Goal: Information Seeking & Learning: Learn about a topic

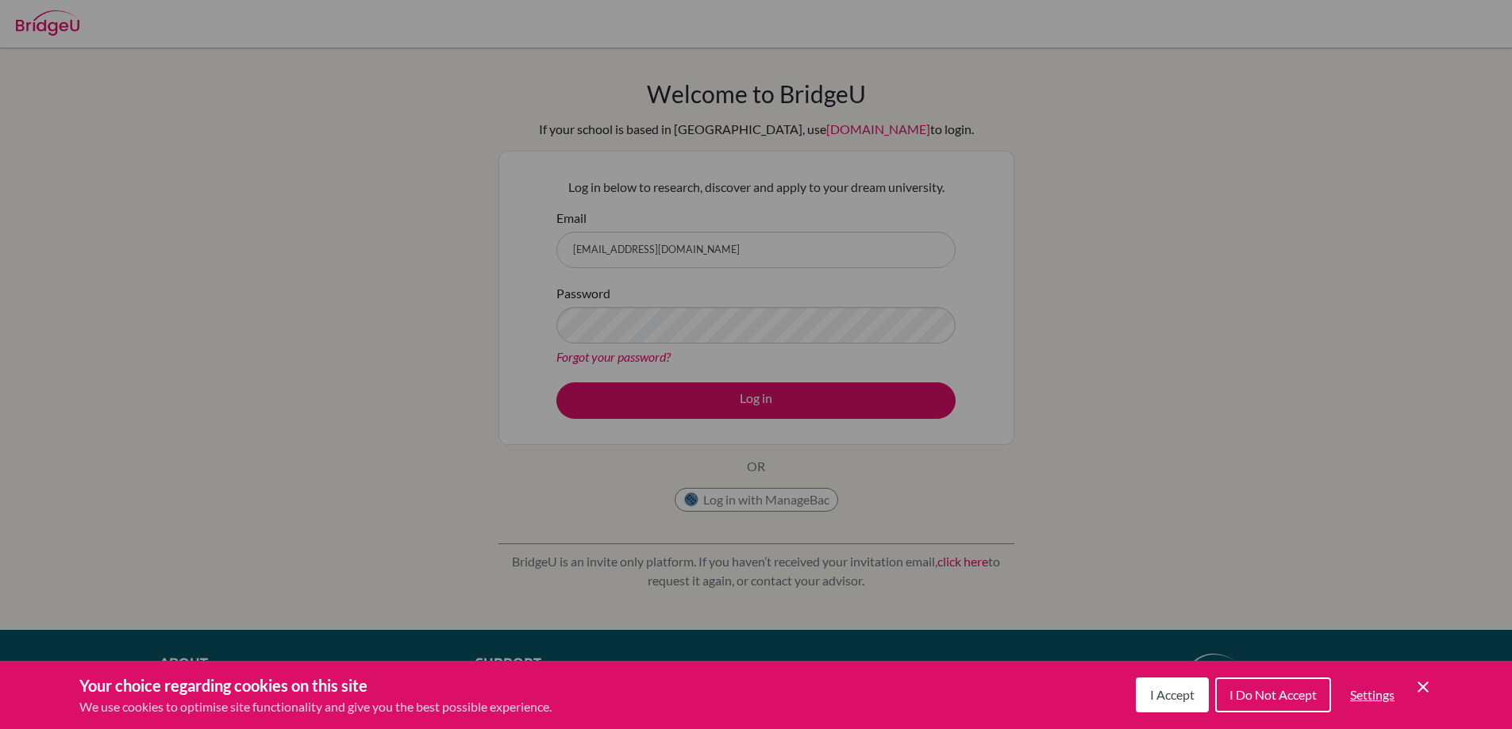
click at [1169, 705] on button "I Accept" at bounding box center [1172, 695] width 73 height 35
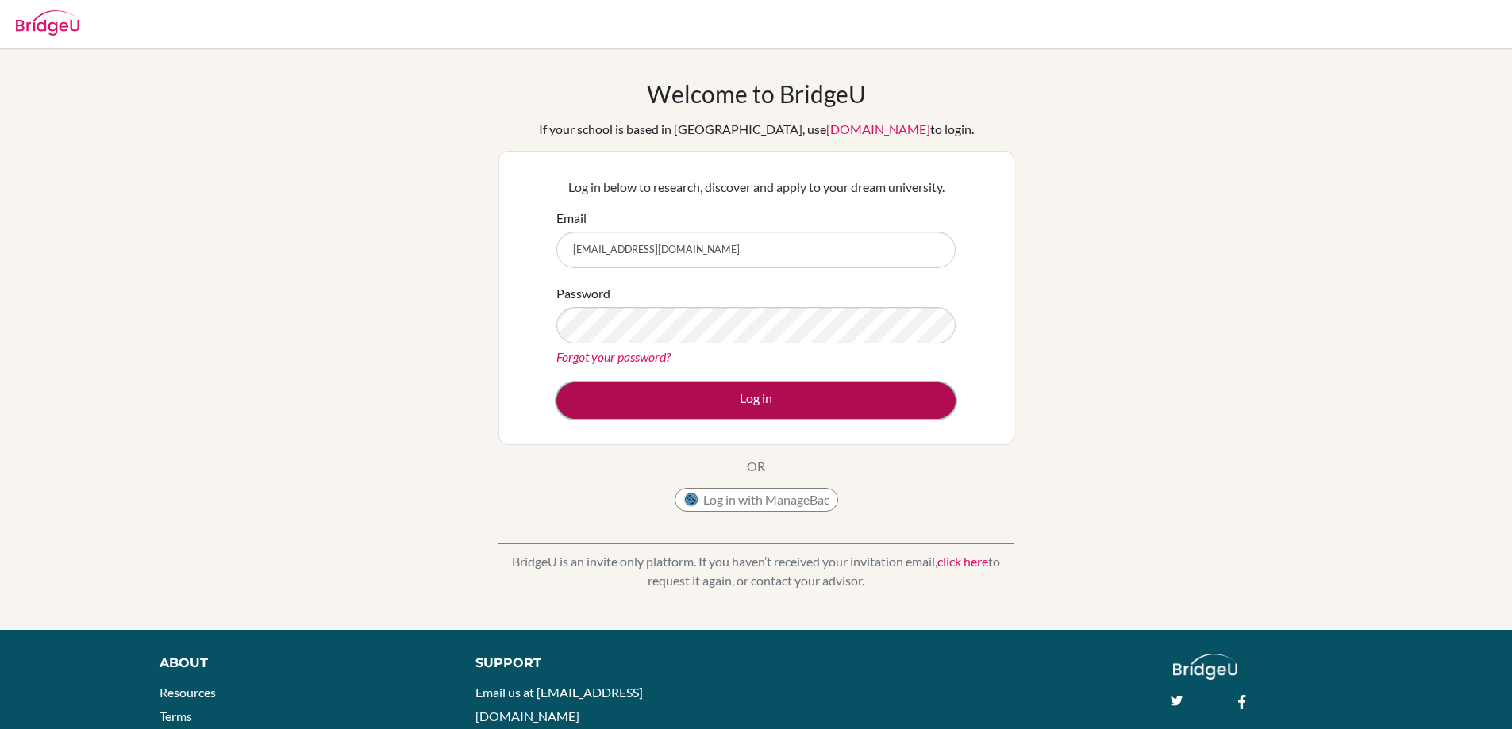
click at [868, 410] on button "Log in" at bounding box center [755, 401] width 399 height 37
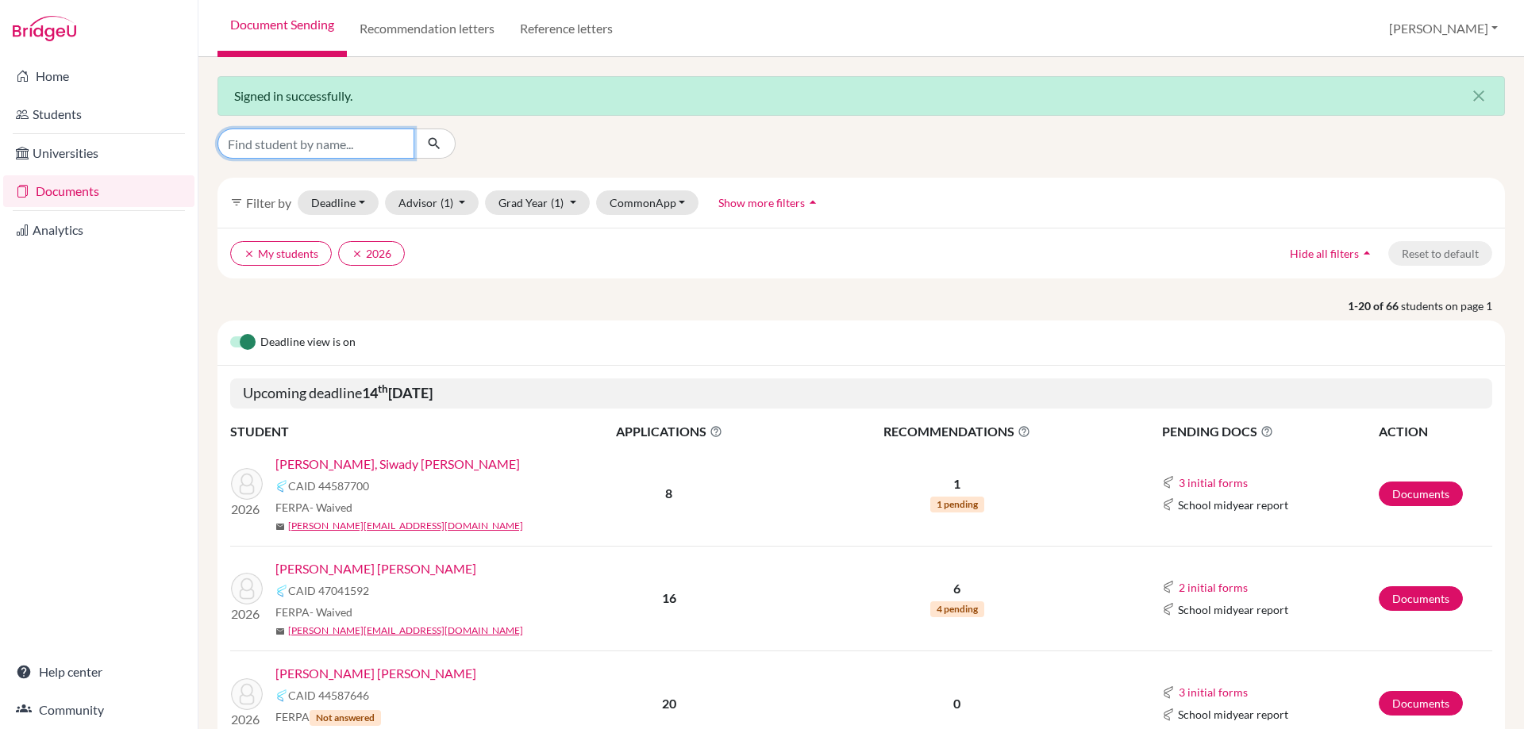
click at [370, 134] on input "Find student by name..." at bounding box center [315, 144] width 197 height 30
click at [110, 140] on link "Universities" at bounding box center [98, 153] width 191 height 32
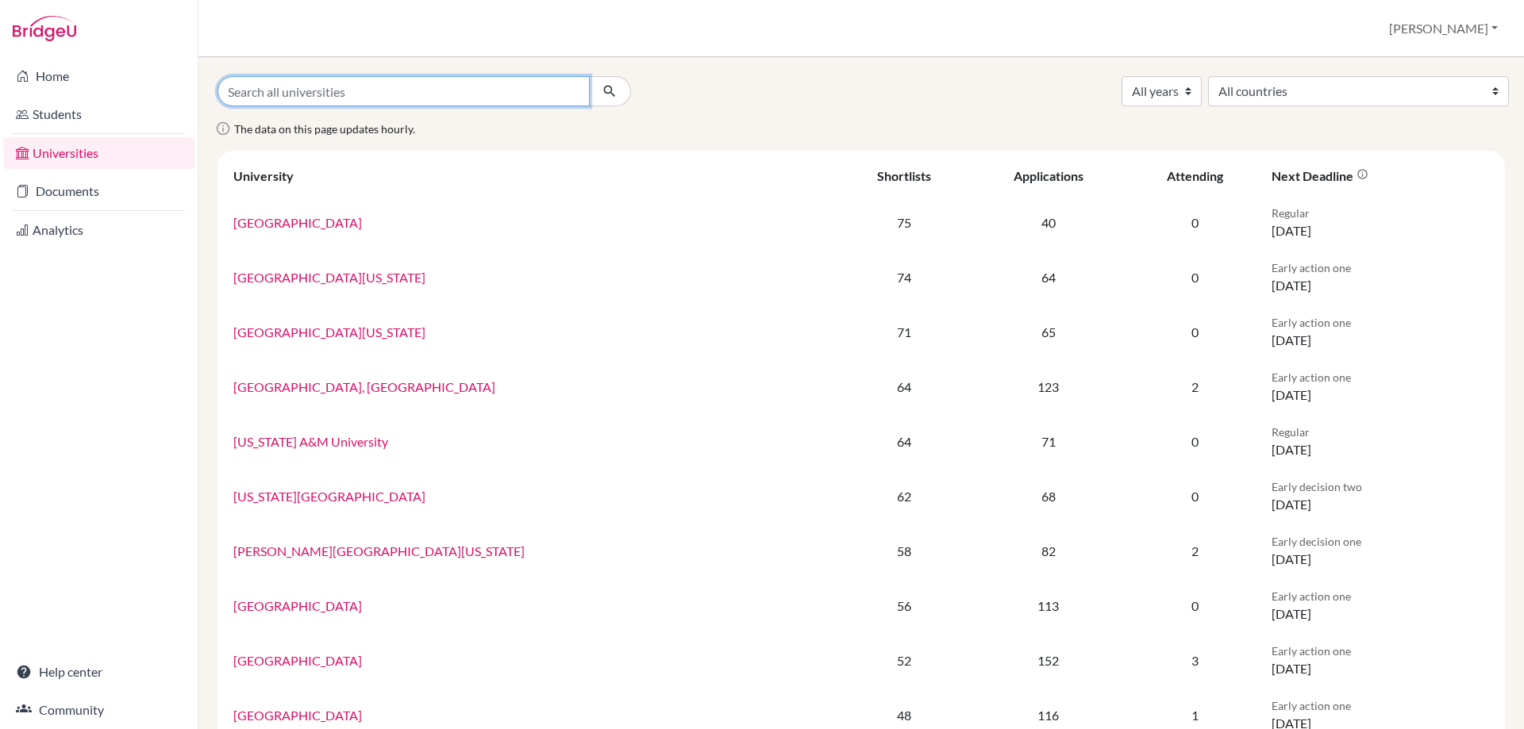
click at [375, 101] on input "Search all universities" at bounding box center [403, 91] width 372 height 30
type input "rice"
click at [589, 76] on button "submit" at bounding box center [610, 91] width 42 height 30
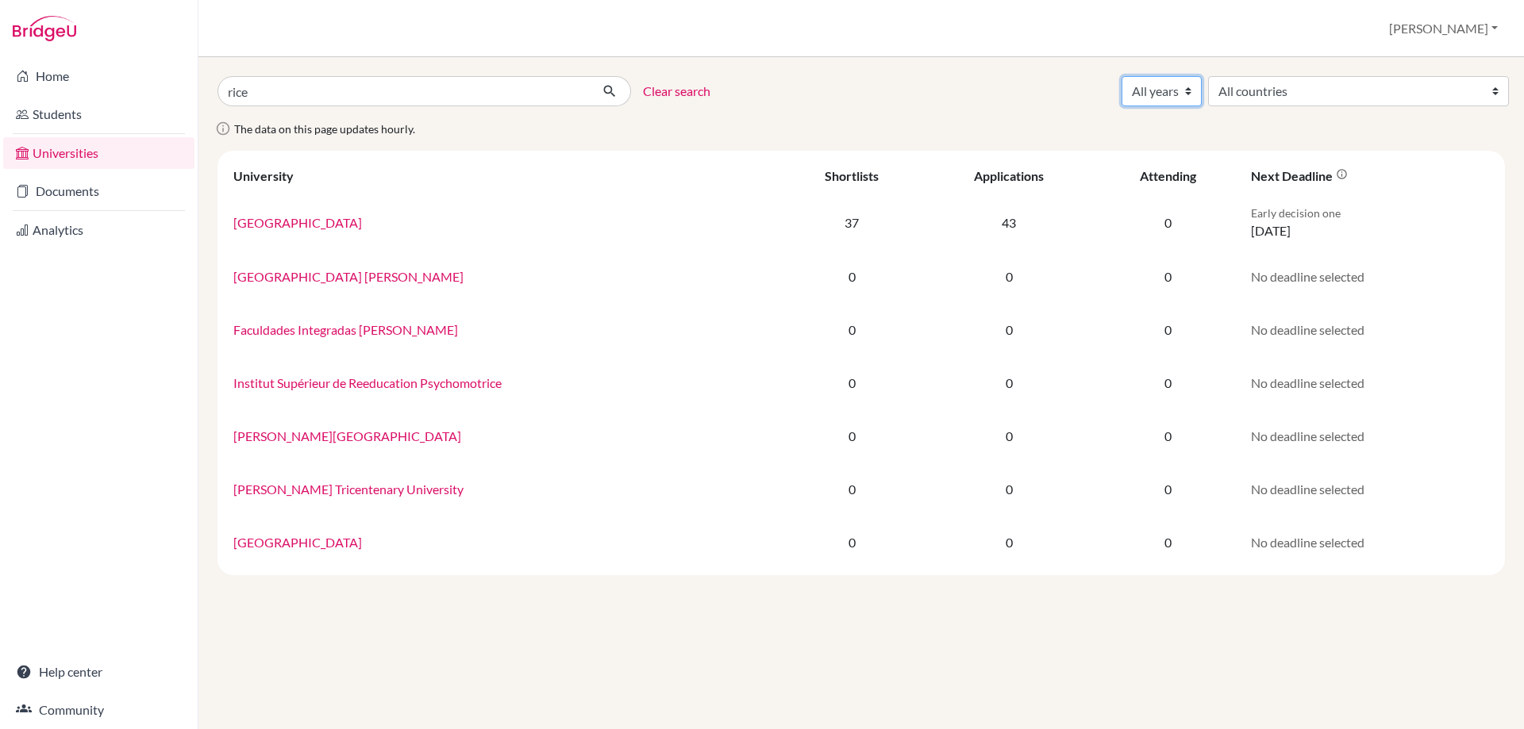
click at [1202, 79] on select "All years 2027 2026 2025 2024 2023 2022 2021 2020 2019 2018" at bounding box center [1162, 91] width 80 height 30
select select "2026"
click at [1202, 76] on select "All years 2027 2026 2025 2024 2023 2022 2021 2020 2019 2018" at bounding box center [1162, 91] width 80 height 30
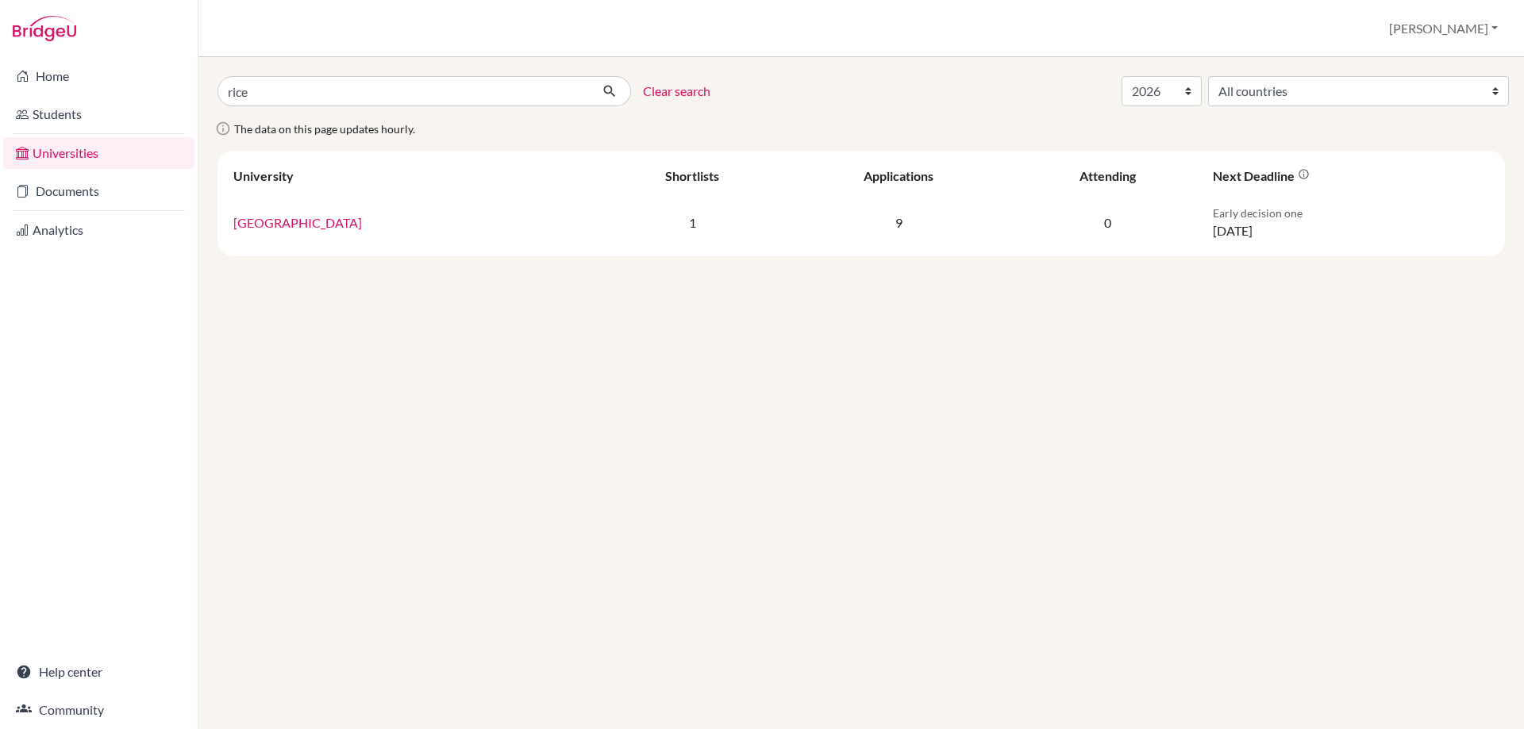
select select "2026"
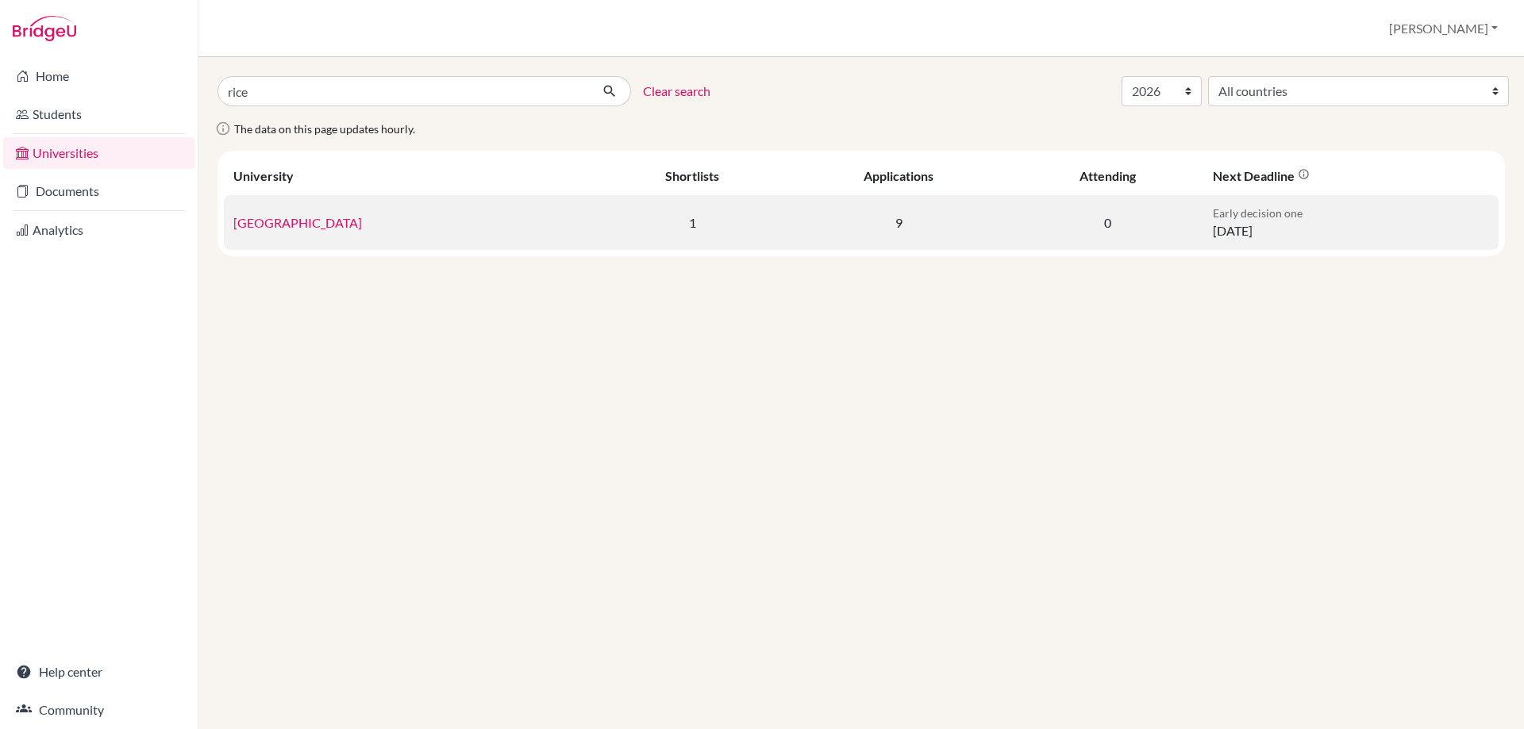
click at [306, 229] on link "Rice University" at bounding box center [297, 222] width 129 height 15
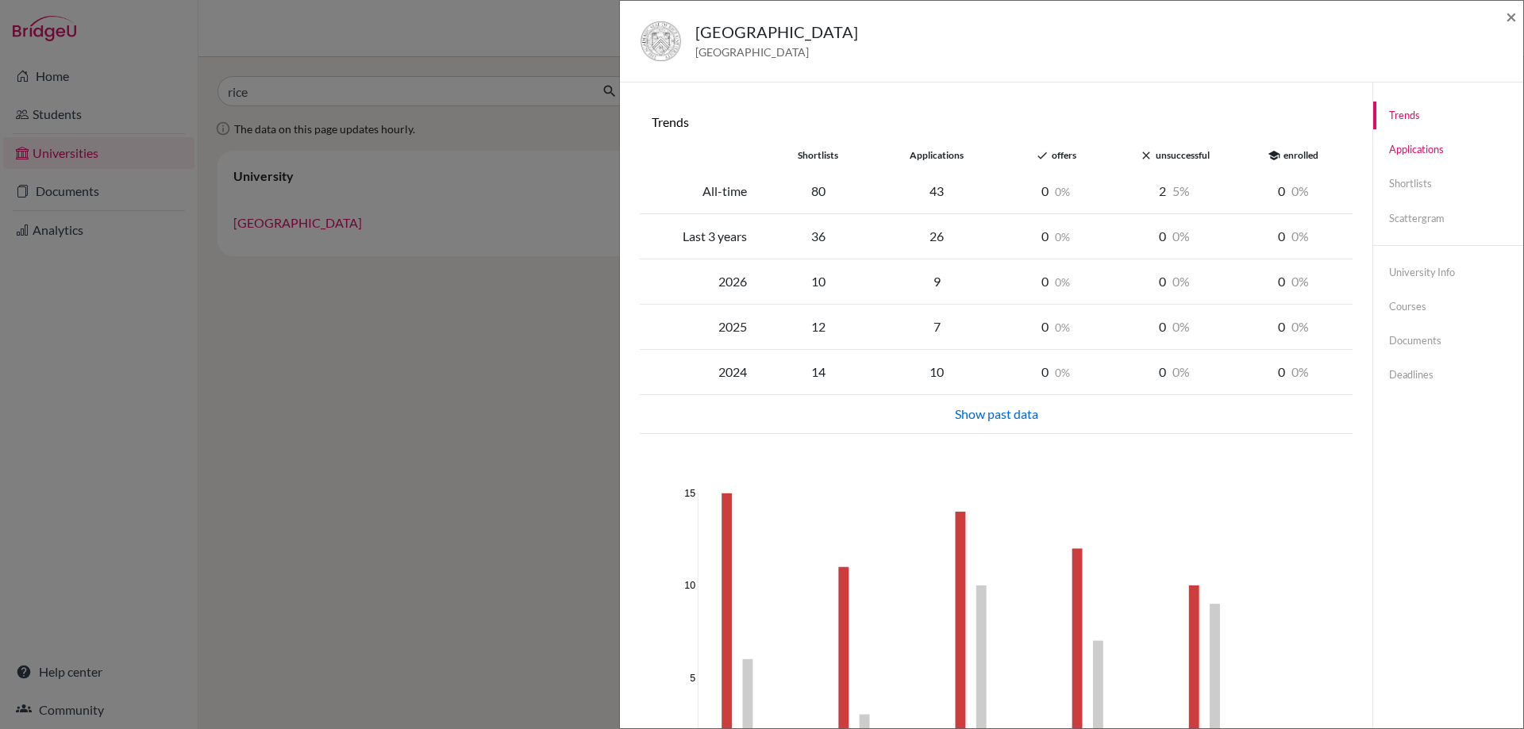
click at [1435, 150] on link "Applications" at bounding box center [1448, 150] width 150 height 28
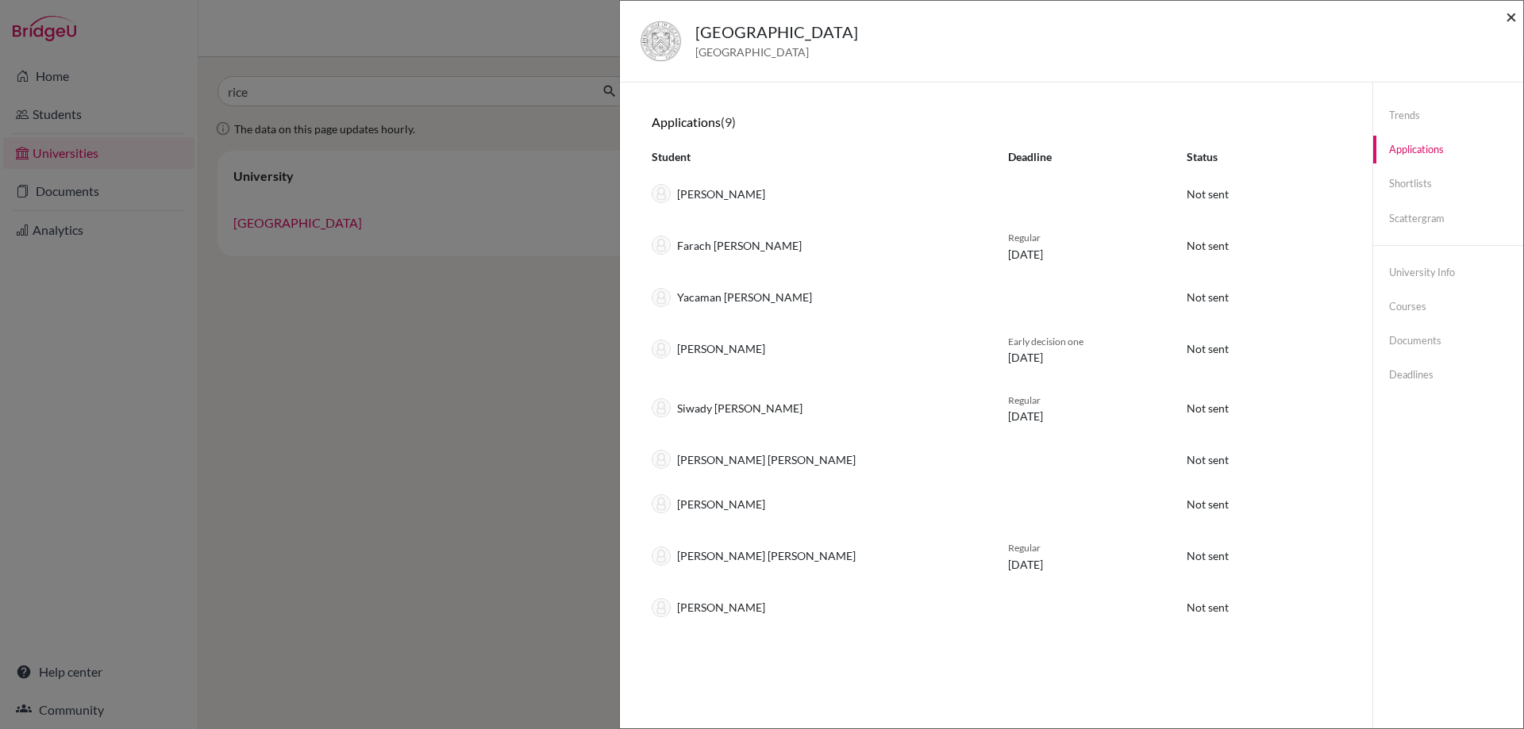
click at [1516, 21] on span "×" at bounding box center [1511, 16] width 11 height 23
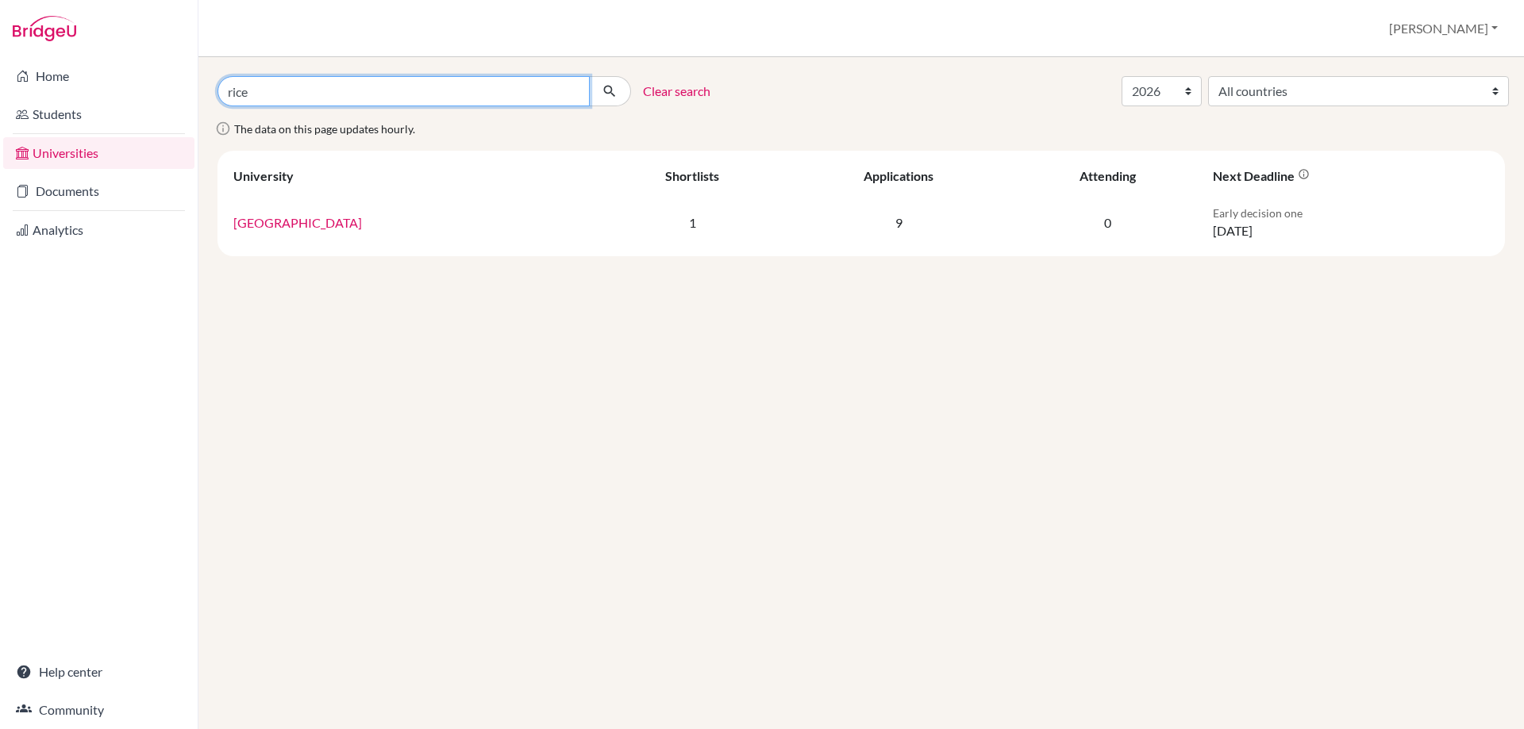
click at [503, 90] on input "rice" at bounding box center [403, 91] width 372 height 30
type input "duke"
click at [589, 76] on button "submit" at bounding box center [610, 91] width 42 height 30
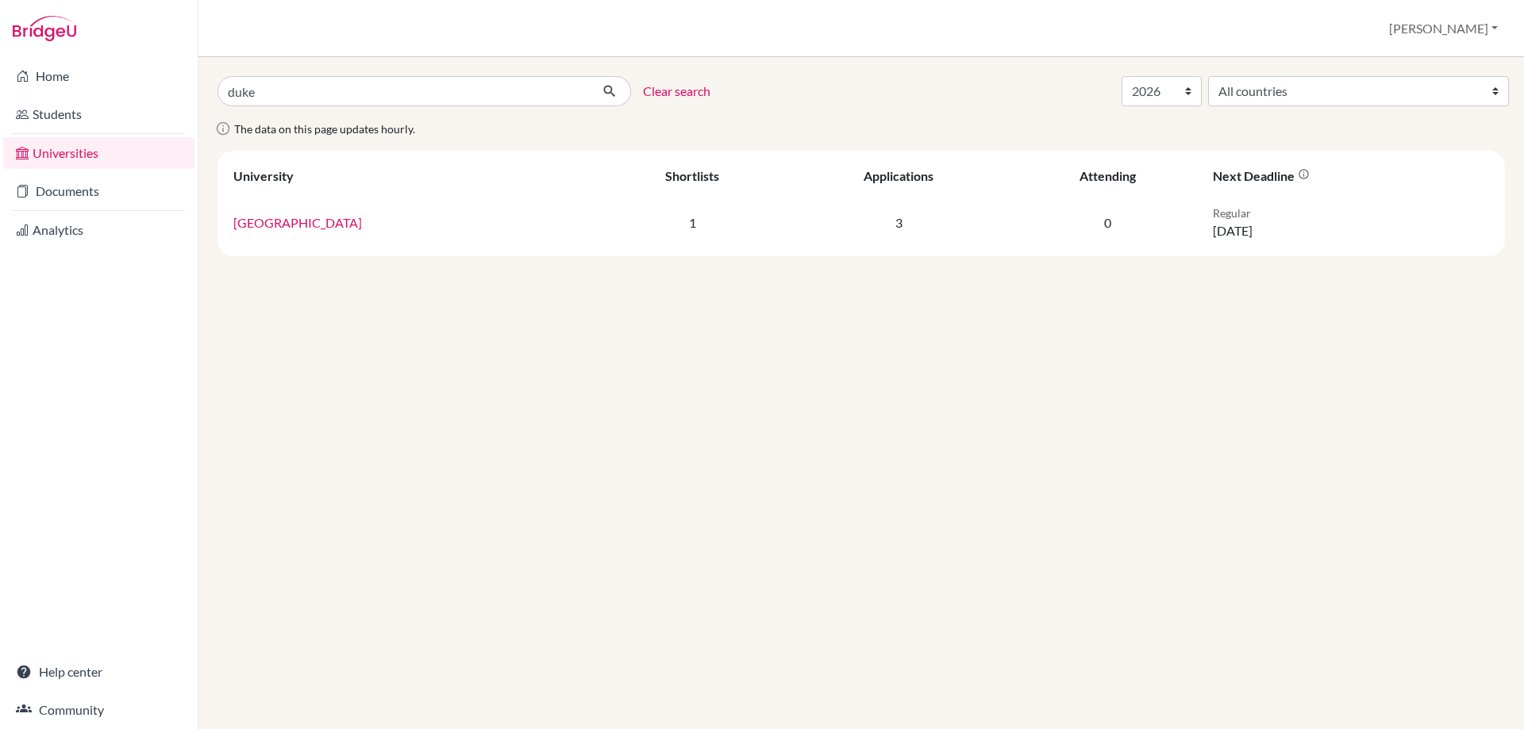
select select "2026"
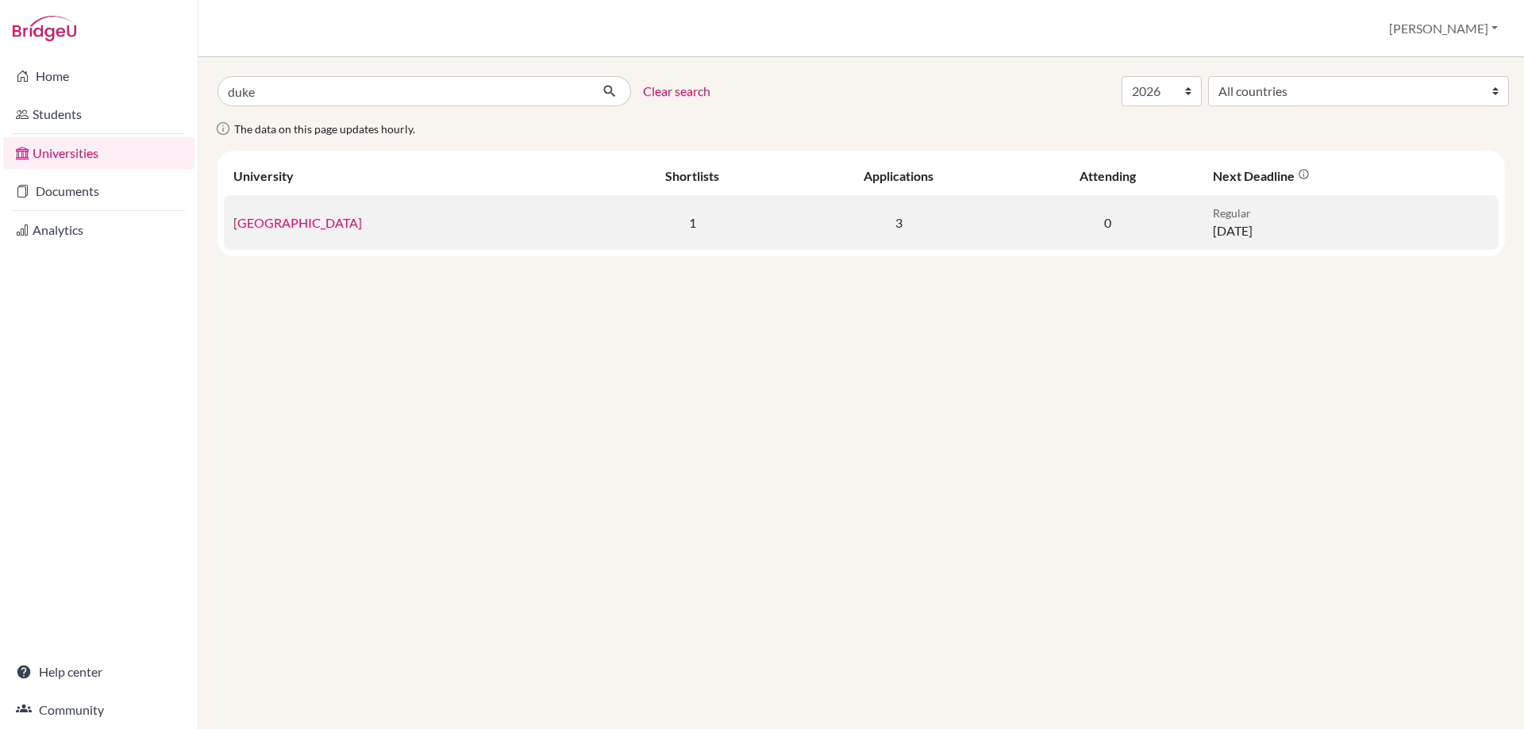
click at [302, 232] on td "Duke University" at bounding box center [411, 222] width 375 height 55
click at [302, 229] on link "Duke University" at bounding box center [297, 222] width 129 height 15
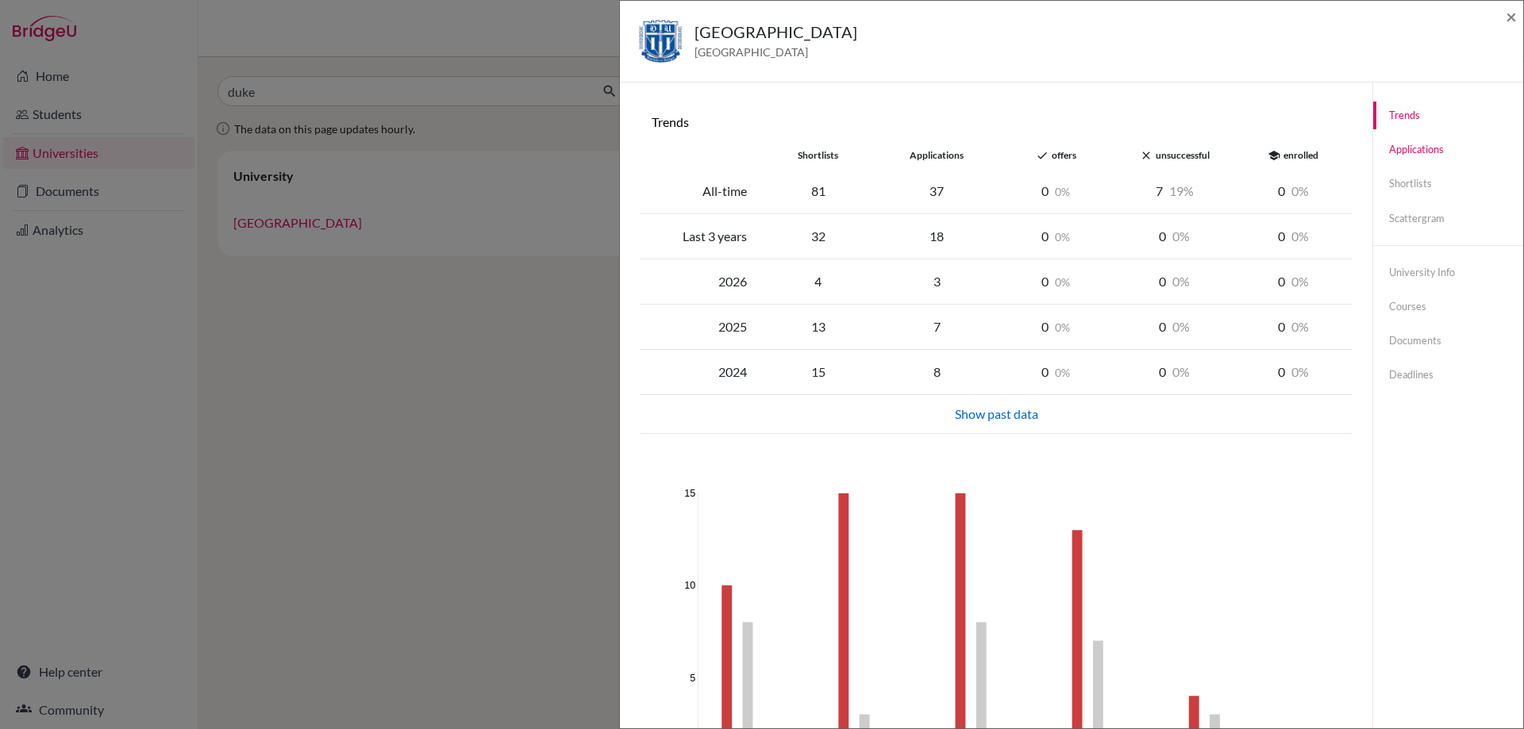
click at [1413, 156] on link "Applications" at bounding box center [1448, 150] width 150 height 28
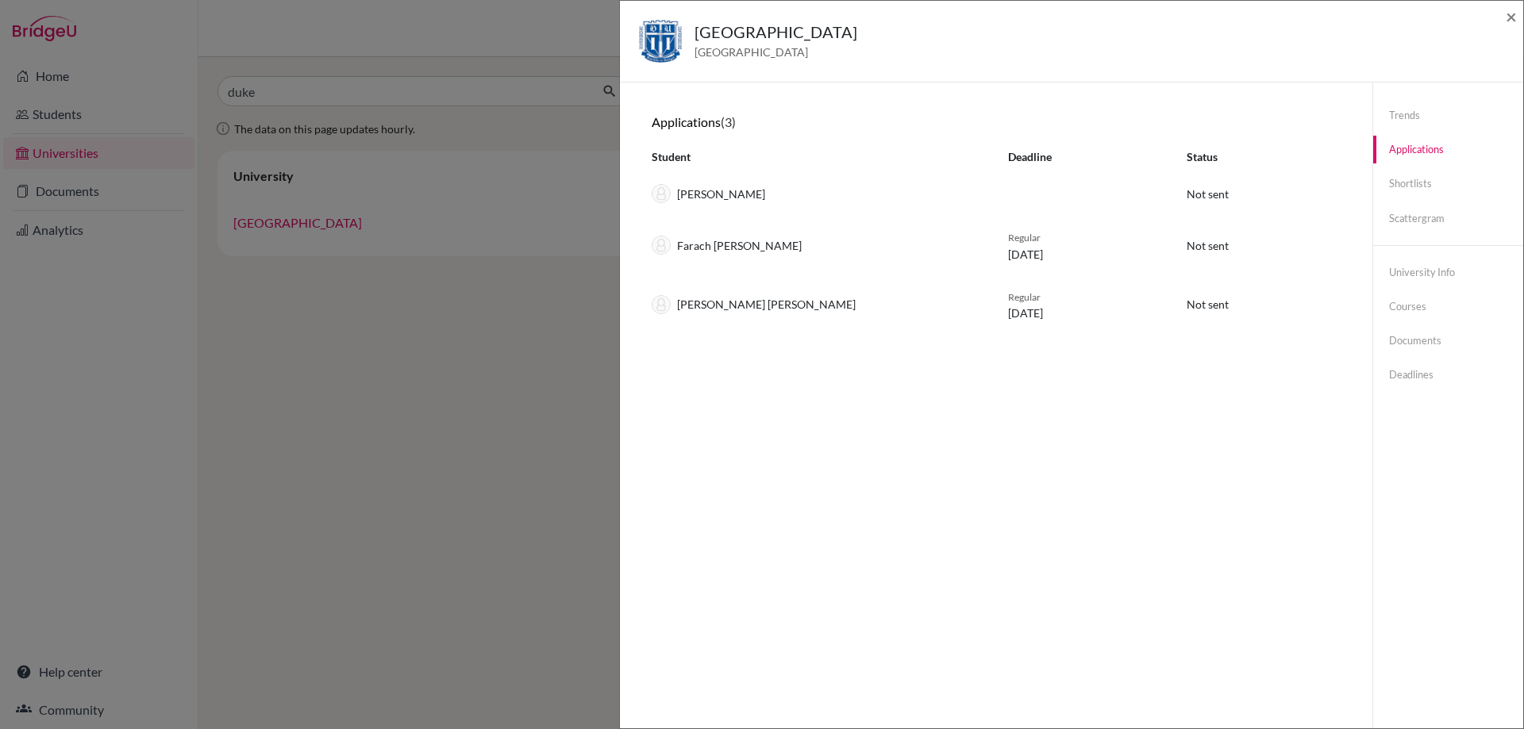
click at [569, 144] on div "Duke University United States of America × Trends shortlists applications done …" at bounding box center [762, 364] width 1524 height 729
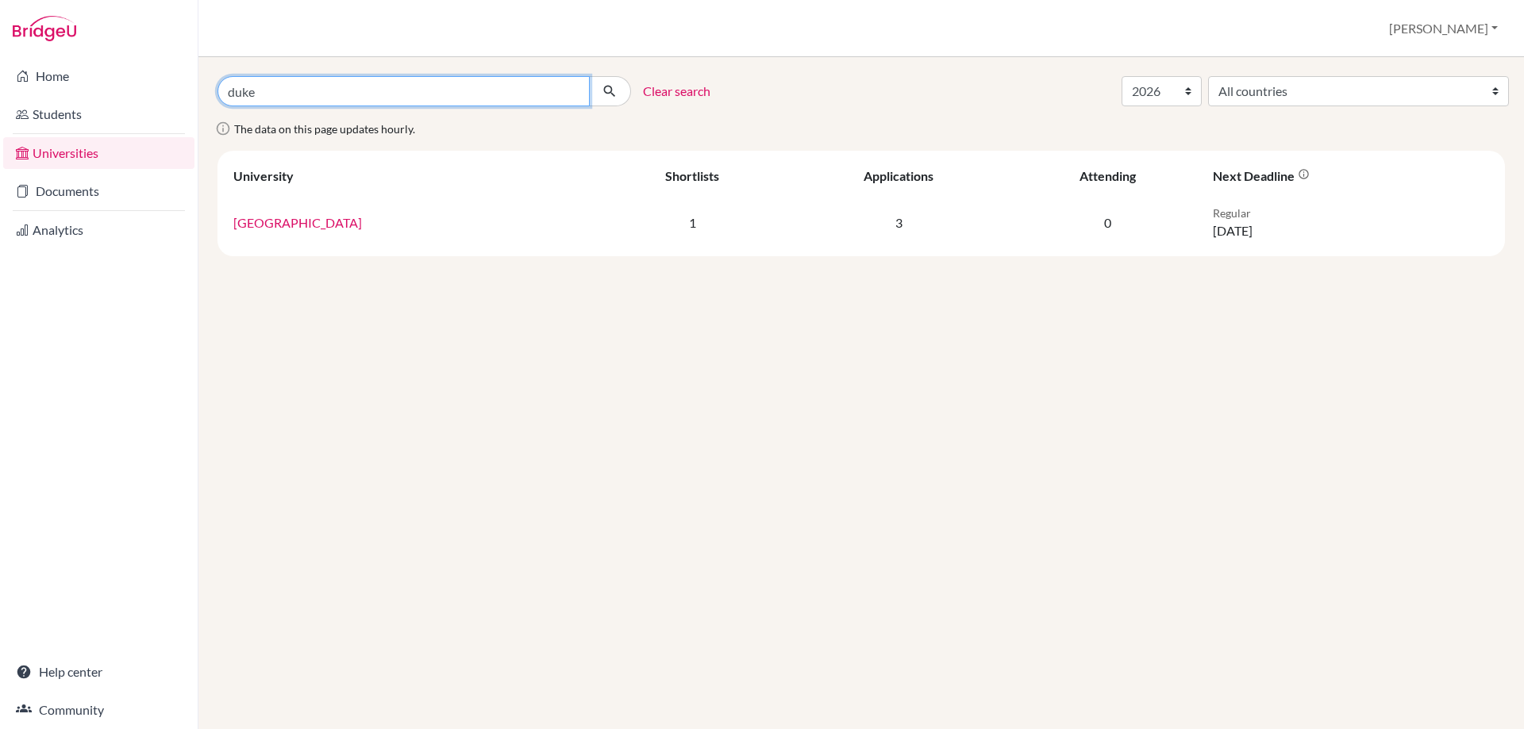
click at [580, 93] on input "duke" at bounding box center [403, 91] width 372 height 30
type input "vanderbilt"
click at [589, 76] on button "submit" at bounding box center [610, 91] width 42 height 30
select select "2026"
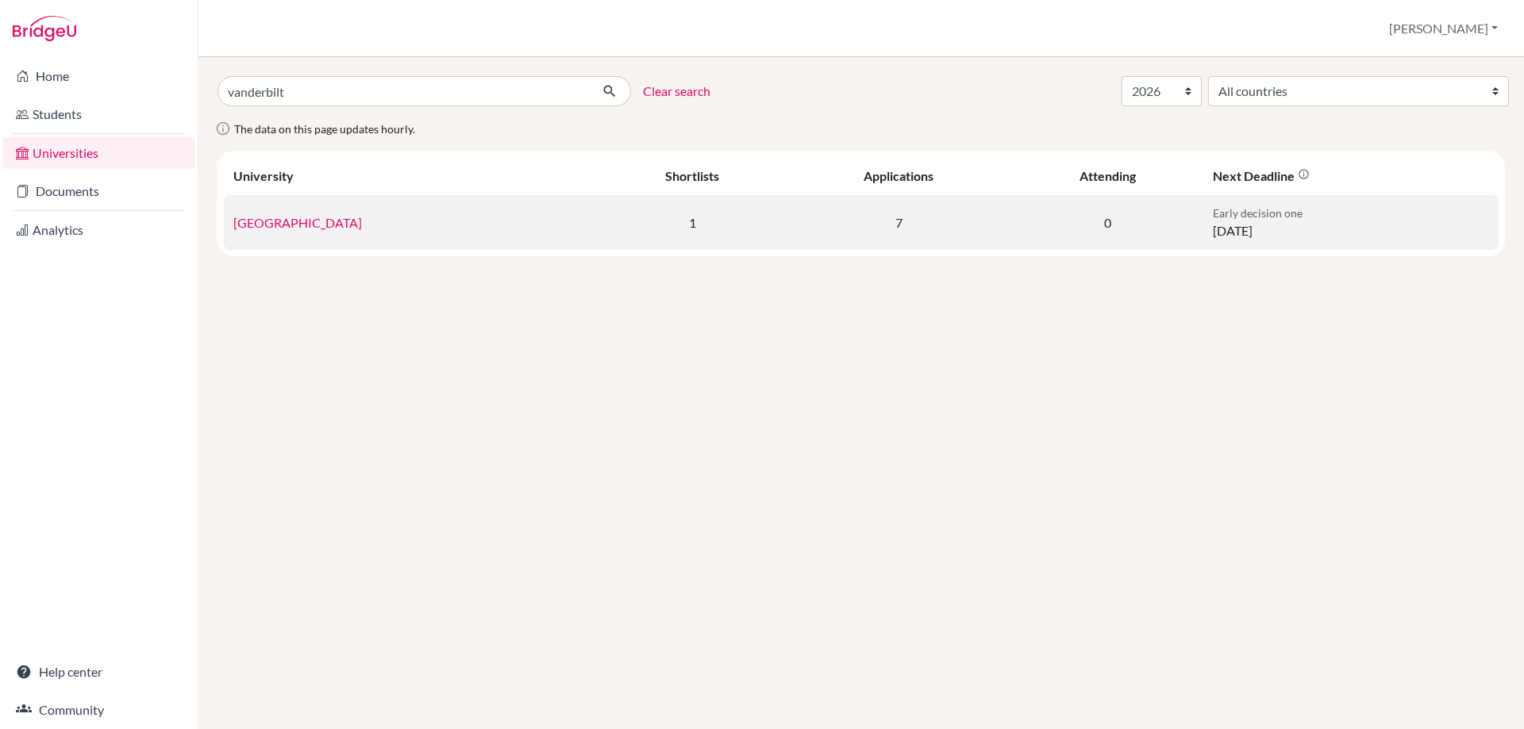
click at [301, 237] on td "[GEOGRAPHIC_DATA]" at bounding box center [411, 222] width 375 height 55
click at [325, 221] on link "[GEOGRAPHIC_DATA]" at bounding box center [297, 222] width 129 height 15
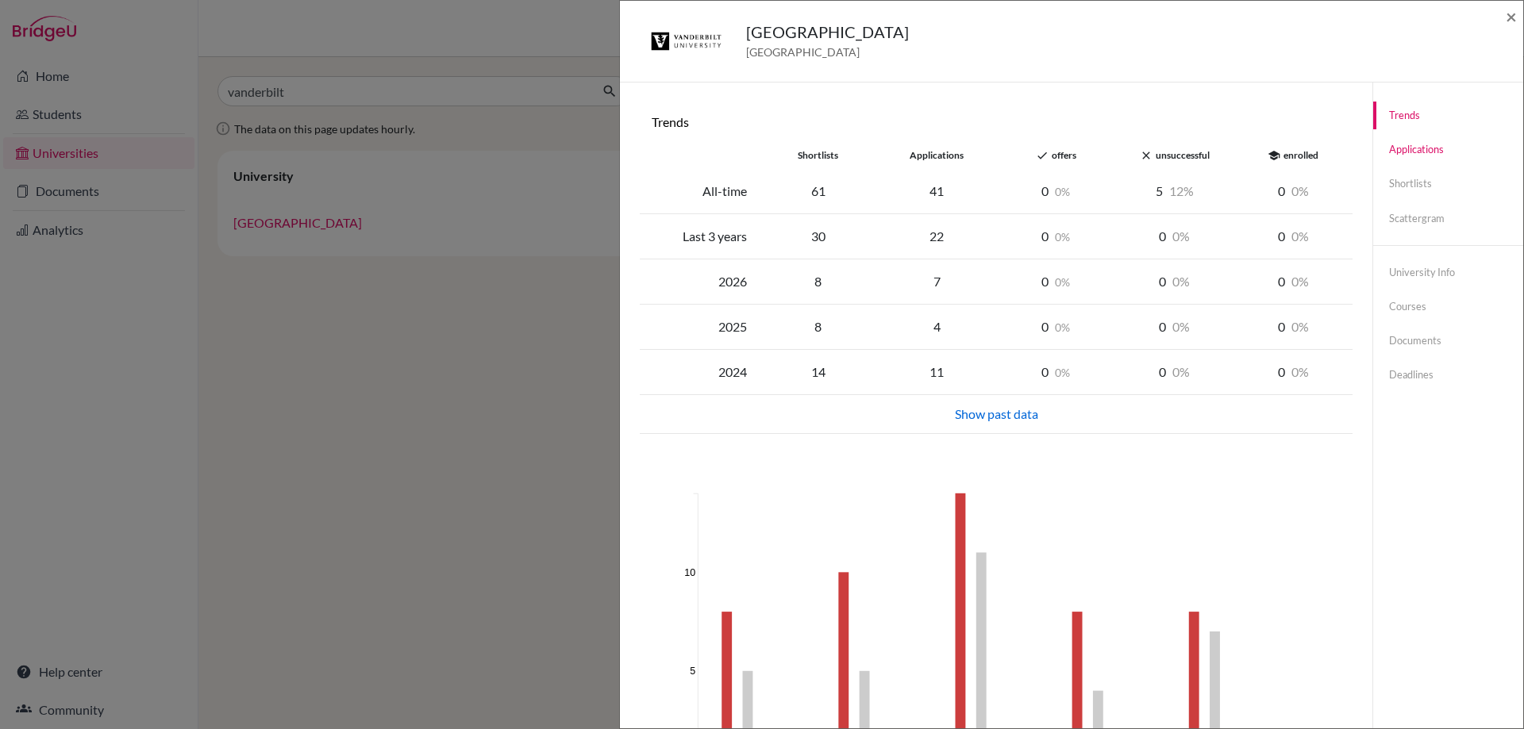
click at [1430, 157] on link "Applications" at bounding box center [1448, 150] width 150 height 28
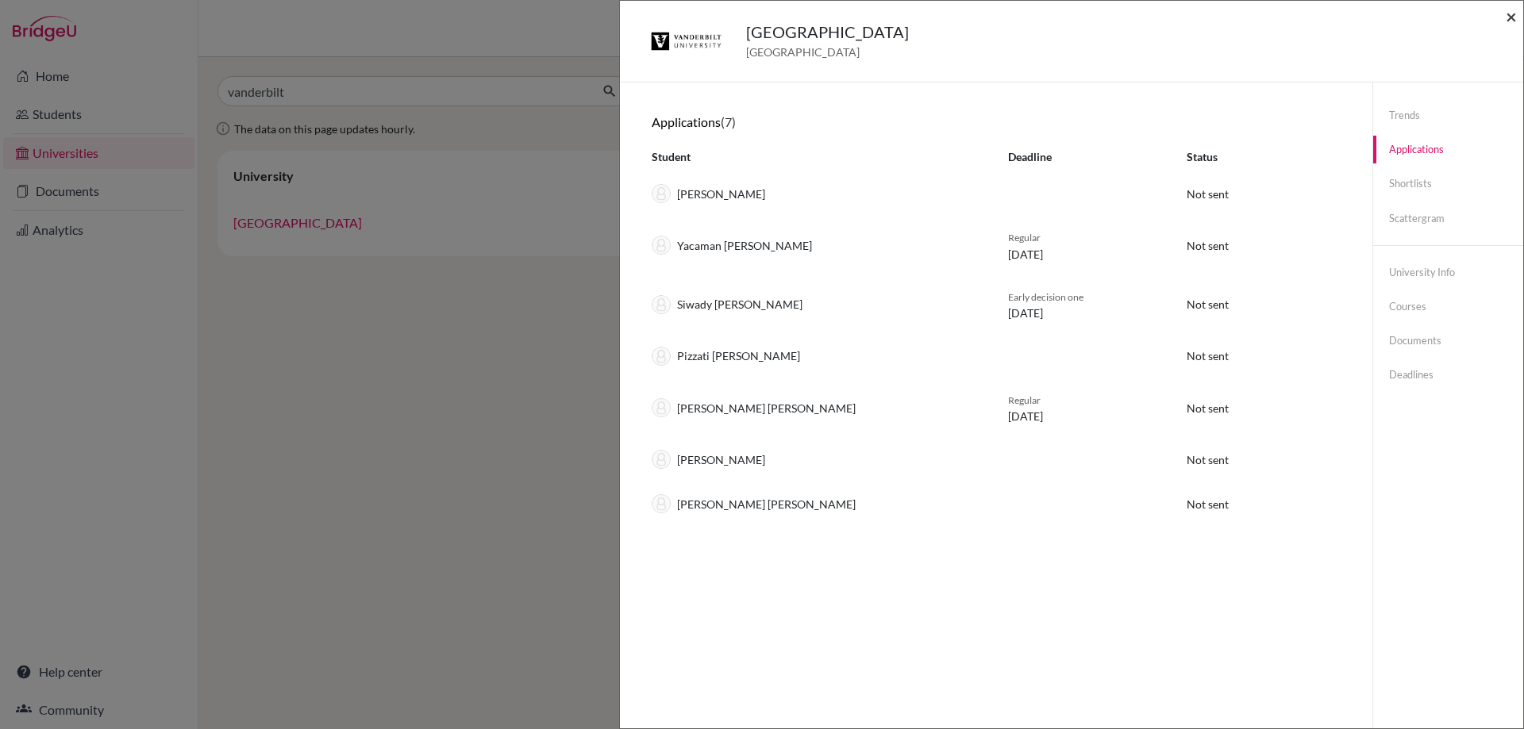
click at [1511, 15] on span "×" at bounding box center [1511, 16] width 11 height 23
